Goal: Complete application form: Complete application form

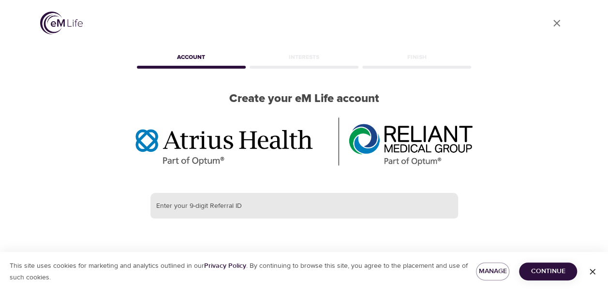
click at [270, 193] on input "text" at bounding box center [304, 206] width 308 height 26
paste input "387292047"
type input "387292047"
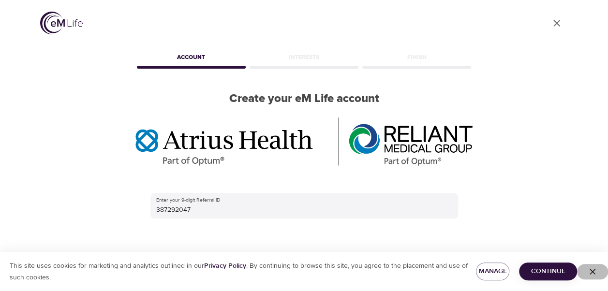
click at [595, 268] on icon "button" at bounding box center [593, 272] width 10 height 10
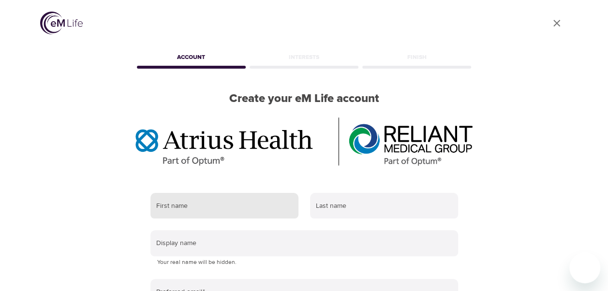
click at [245, 193] on input "text" at bounding box center [224, 206] width 148 height 26
type input "[PERSON_NAME]"
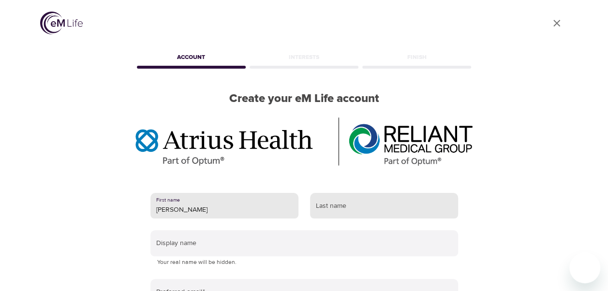
click at [333, 193] on input "text" at bounding box center [384, 206] width 148 height 26
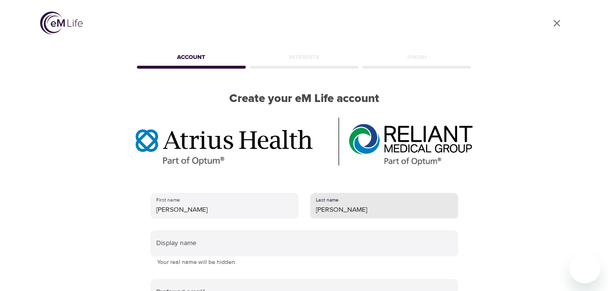
type input "[PERSON_NAME]"
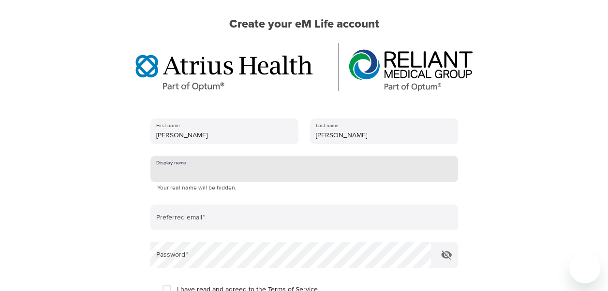
scroll to position [88, 0]
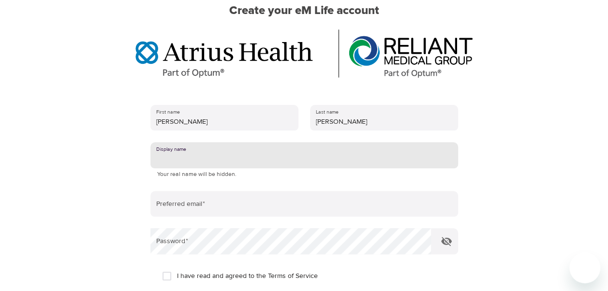
click at [168, 266] on input "I have read and agreed to the Terms of Service" at bounding box center [167, 276] width 20 height 20
checkbox input "true"
click at [218, 142] on input "text" at bounding box center [304, 155] width 308 height 26
